Goal: Find specific page/section: Find specific page/section

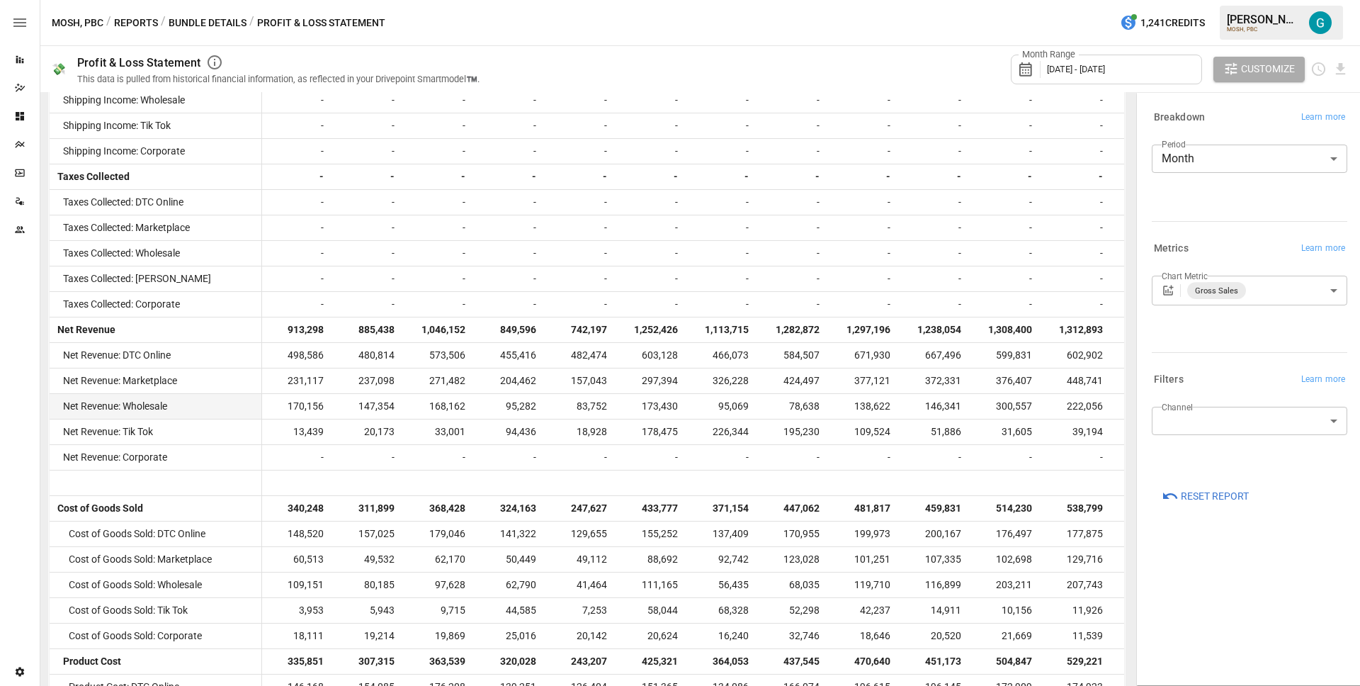
scroll to position [232, 0]
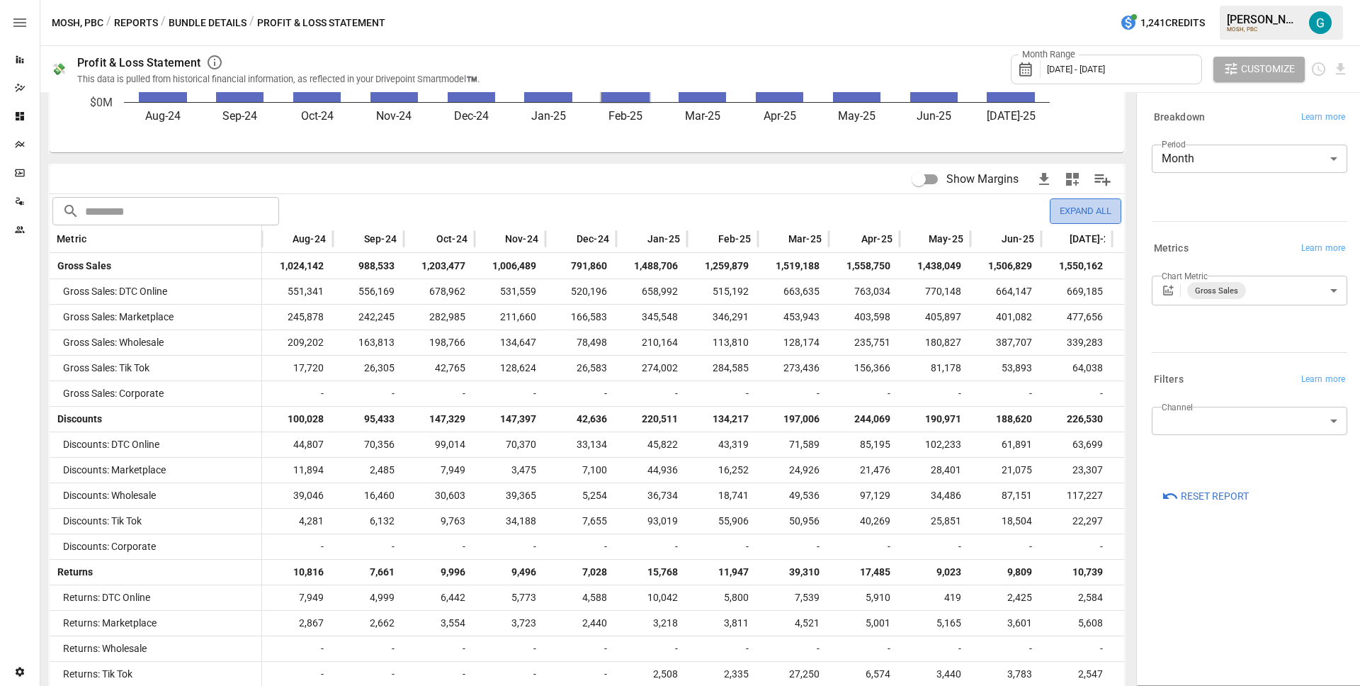
click at [1064, 212] on button "Expand All" at bounding box center [1086, 210] width 72 height 25
click at [1064, 212] on button "Collapse All" at bounding box center [1080, 210] width 81 height 25
click at [587, 182] on div "Show Margins" at bounding box center [853, 180] width 532 height 32
click at [200, 16] on button "Bundle Details" at bounding box center [208, 23] width 78 height 18
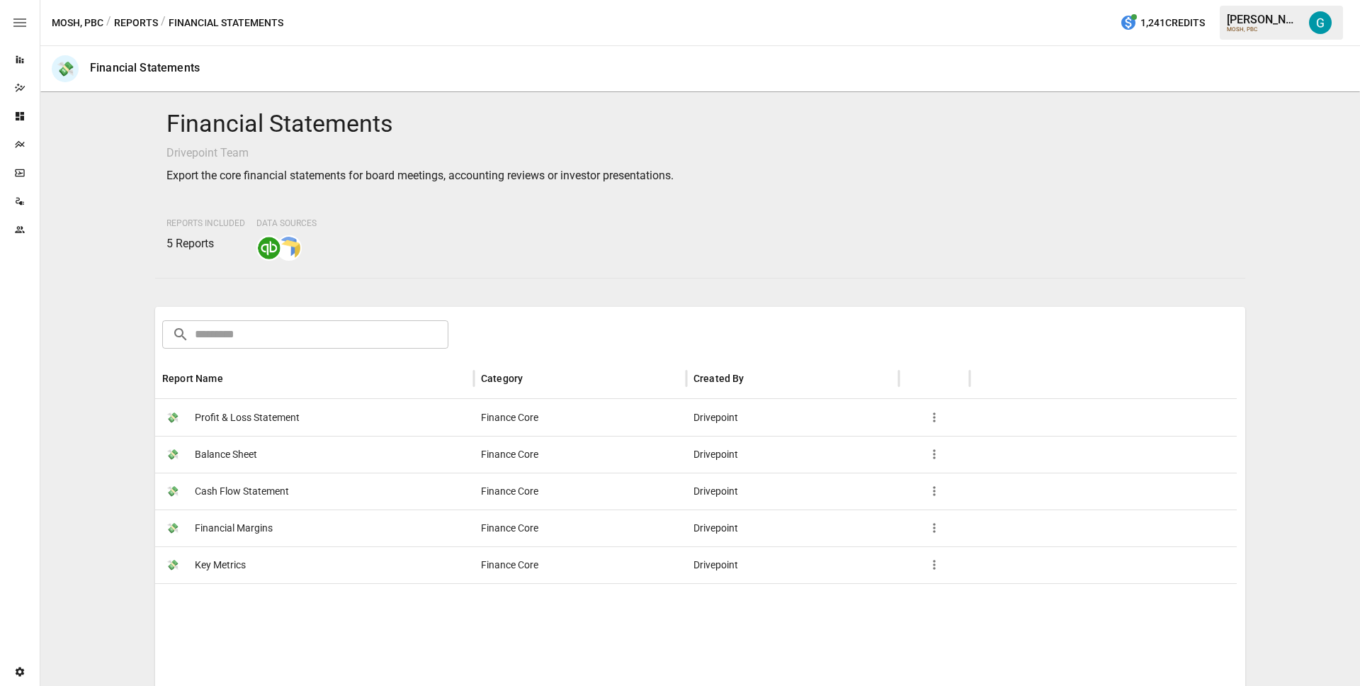
click at [130, 29] on button "Reports" at bounding box center [136, 23] width 44 height 18
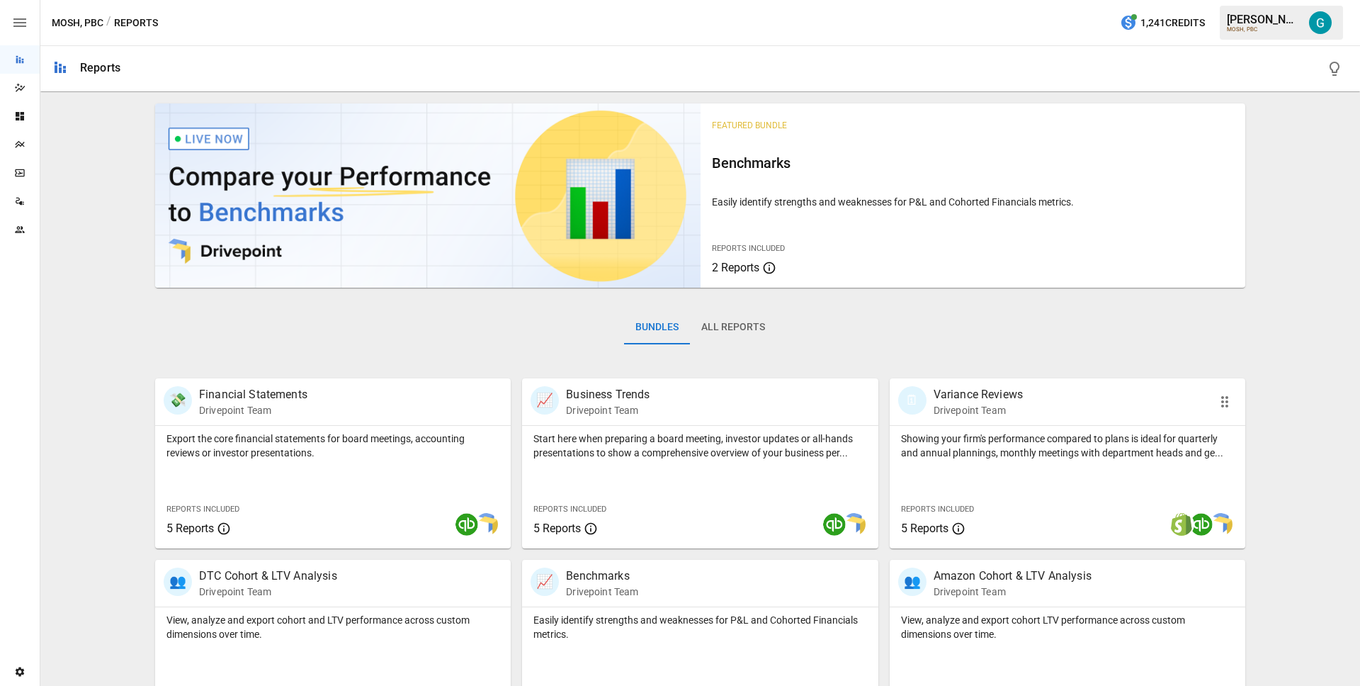
click at [1007, 441] on p "Showing your firm's performance compared to plans is ideal for quarterly and an…" at bounding box center [1067, 445] width 333 height 28
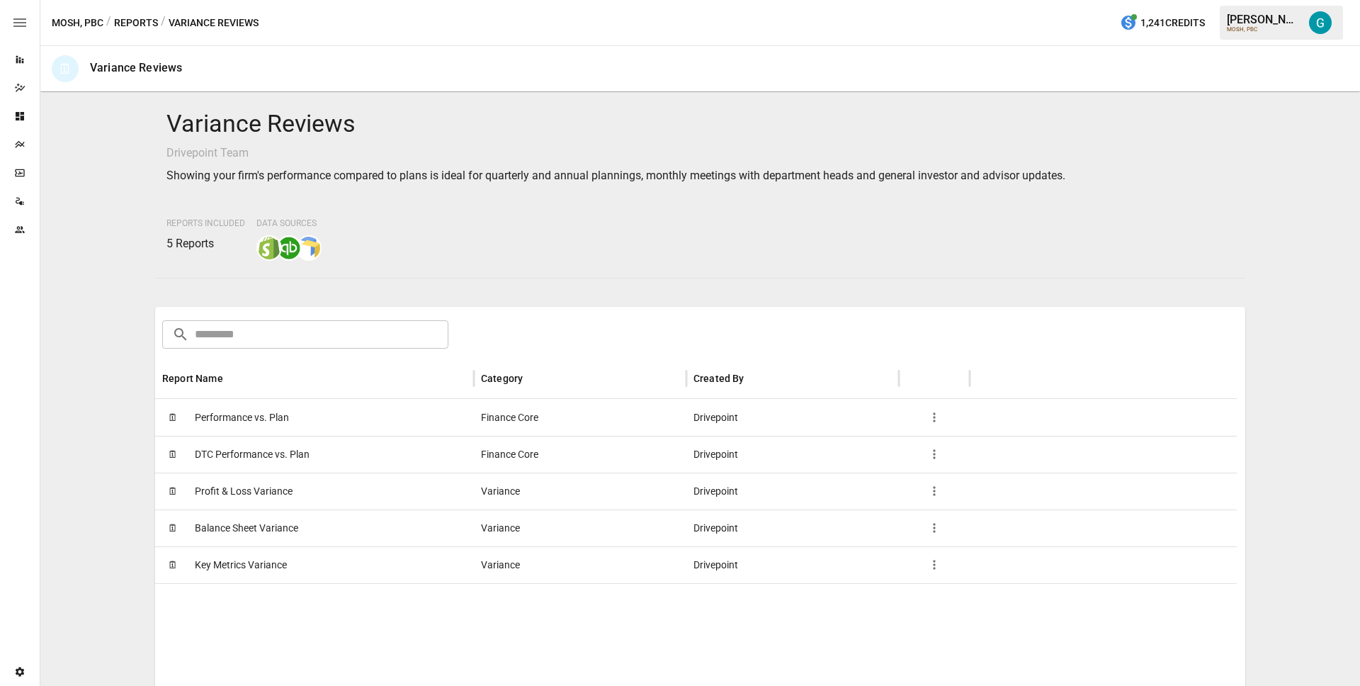
click at [279, 411] on span "Performance vs. Plan" at bounding box center [242, 417] width 94 height 36
